Goal: Task Accomplishment & Management: Use online tool/utility

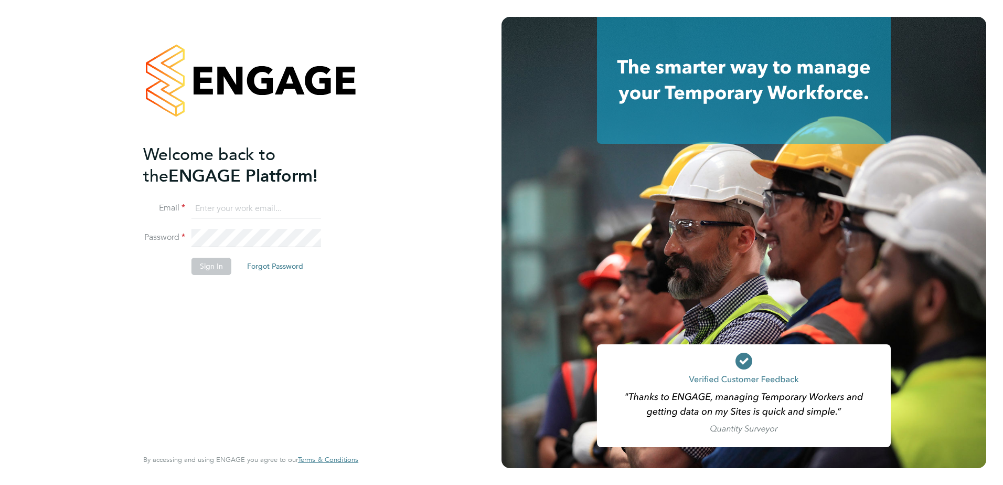
type input "carol.martin@vistry.co.uk"
click at [206, 260] on button "Sign In" at bounding box center [211, 266] width 40 height 17
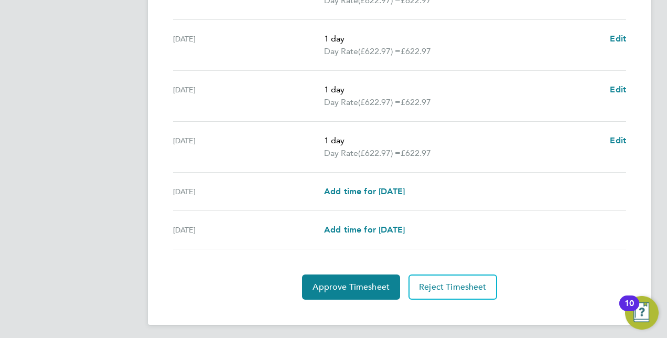
scroll to position [426, 0]
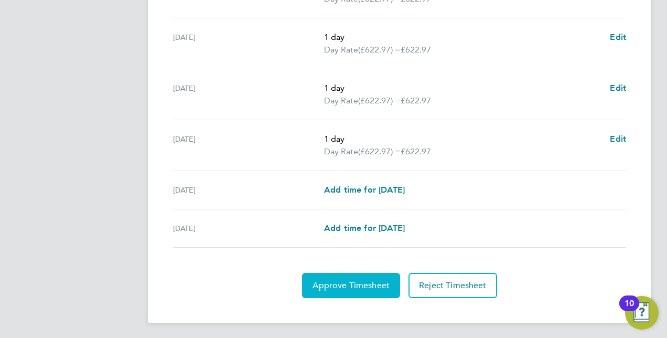
click at [361, 282] on span "Approve Timesheet" at bounding box center [351, 285] width 77 height 10
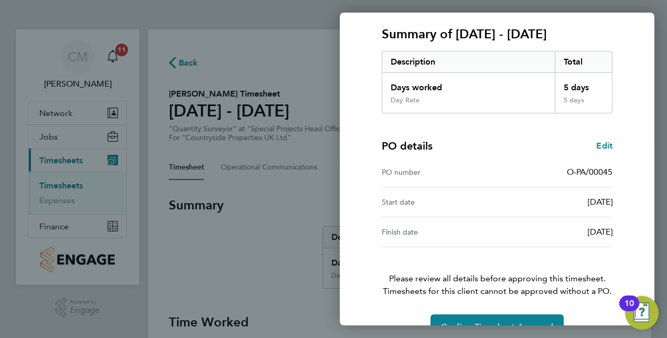
scroll to position [164, 0]
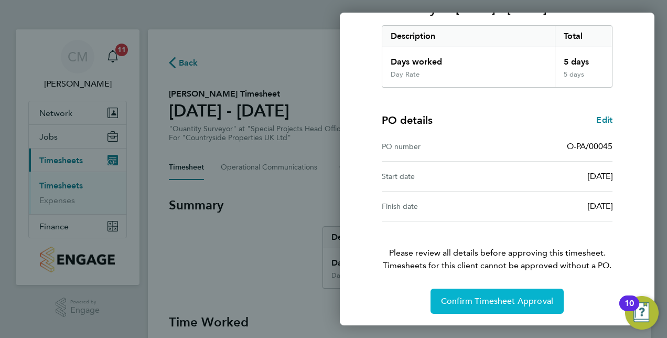
click at [495, 299] on span "Confirm Timesheet Approval" at bounding box center [497, 301] width 112 height 10
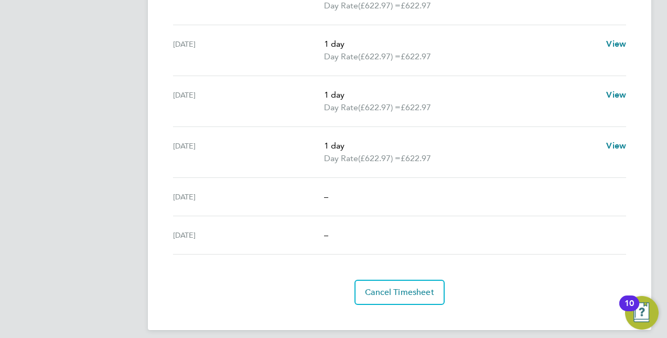
scroll to position [426, 0]
